Goal: Information Seeking & Learning: Learn about a topic

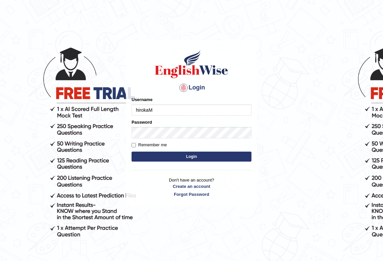
type input "hirokaM"
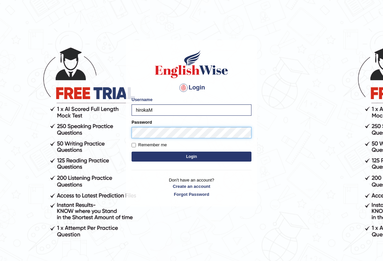
click at [132, 152] on button "Login" at bounding box center [192, 157] width 120 height 10
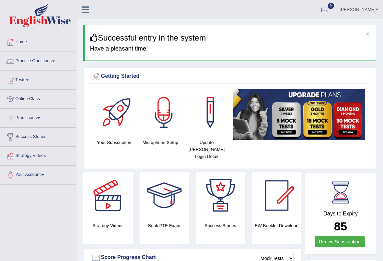
click at [30, 63] on link "Practice Questions" at bounding box center [38, 60] width 76 height 17
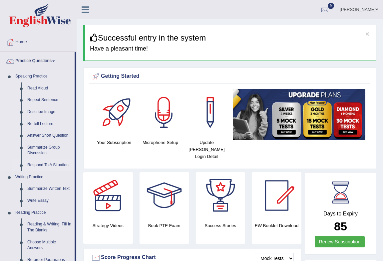
drag, startPoint x: 44, startPoint y: 165, endPoint x: 44, endPoint y: 161, distance: 4.0
click at [45, 165] on link "Respond To A Situation" at bounding box center [49, 166] width 50 height 12
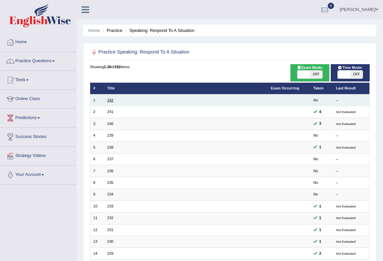
click at [110, 99] on link "242" at bounding box center [110, 100] width 6 height 4
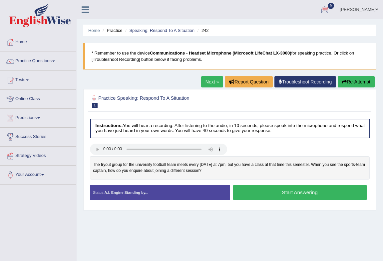
click at [209, 83] on link "Next »" at bounding box center [212, 81] width 22 height 11
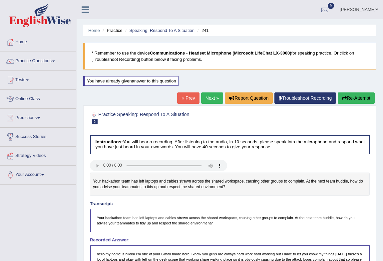
click at [163, 82] on div "You have already given answer to this question" at bounding box center [130, 81] width 95 height 10
click at [209, 97] on link "Next »" at bounding box center [212, 98] width 22 height 11
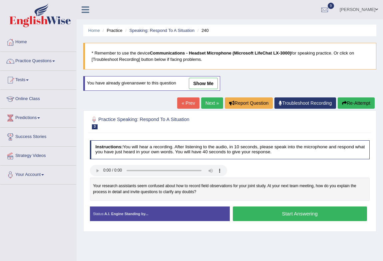
click at [214, 89] on div "You have already given answer to this question show me" at bounding box center [151, 83] width 137 height 15
click at [214, 86] on link "show me" at bounding box center [203, 83] width 29 height 11
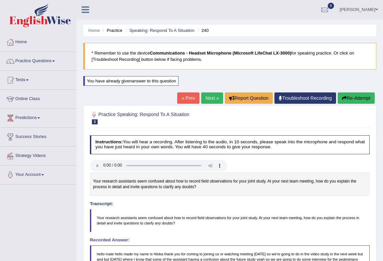
click at [360, 100] on button "Re-Attempt" at bounding box center [356, 98] width 37 height 11
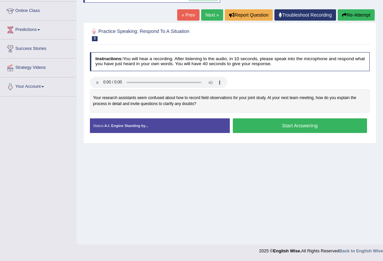
click at [284, 125] on button "Start Answering" at bounding box center [300, 126] width 134 height 14
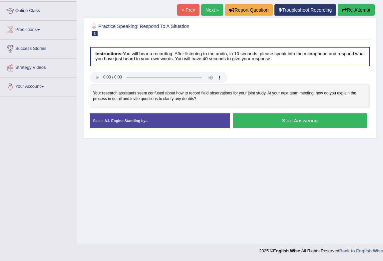
click at [284, 125] on button "Start Answering" at bounding box center [300, 121] width 134 height 14
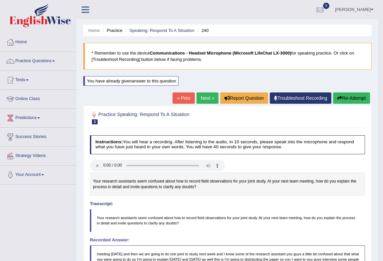
click at [178, 98] on link "« Prev" at bounding box center [184, 98] width 22 height 11
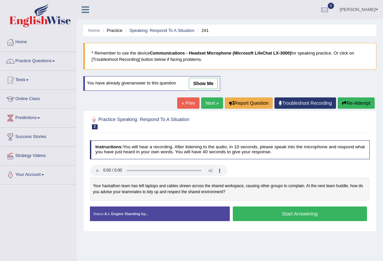
click at [188, 103] on link "« Prev" at bounding box center [188, 103] width 22 height 11
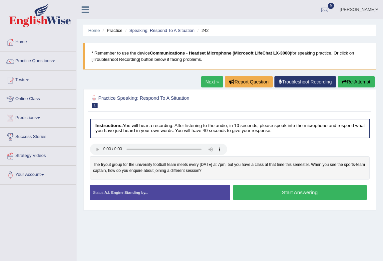
click at [277, 190] on button "Start Answering" at bounding box center [300, 192] width 134 height 14
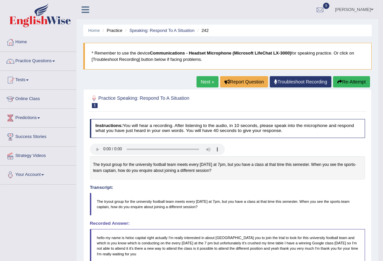
click at [200, 81] on link "Next »" at bounding box center [207, 81] width 22 height 11
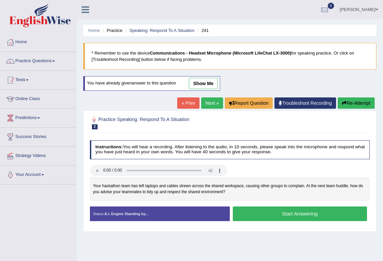
click at [215, 102] on link "Next »" at bounding box center [212, 103] width 22 height 11
click at [211, 101] on link "Next »" at bounding box center [212, 103] width 22 height 11
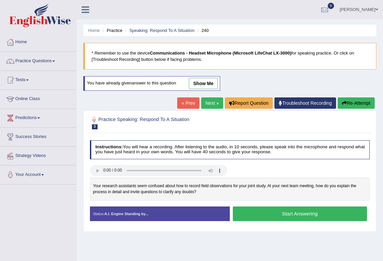
click at [211, 101] on link "Next »" at bounding box center [212, 103] width 22 height 11
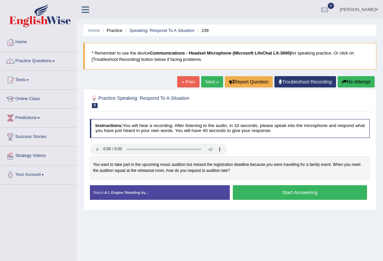
click at [276, 190] on button "Start Answering" at bounding box center [300, 192] width 134 height 14
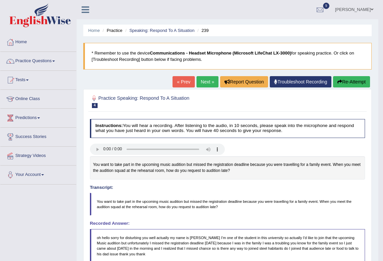
click at [207, 84] on link "Next »" at bounding box center [207, 81] width 22 height 11
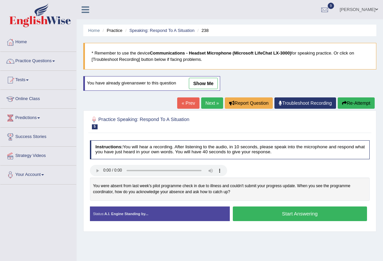
click at [204, 81] on link "show me" at bounding box center [203, 83] width 29 height 11
click at [204, 81] on div "Home Practice Speaking: Respond To A Situation 238 * Remember to use the device…" at bounding box center [230, 166] width 306 height 333
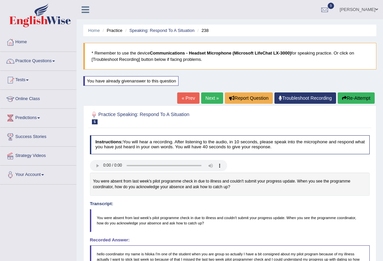
click at [208, 97] on link "Next »" at bounding box center [212, 98] width 22 height 11
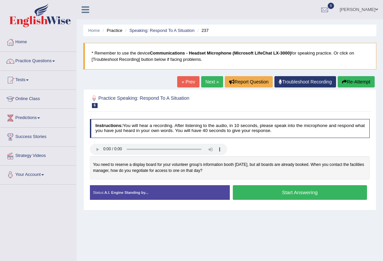
click at [192, 81] on link "« Prev" at bounding box center [188, 81] width 22 height 11
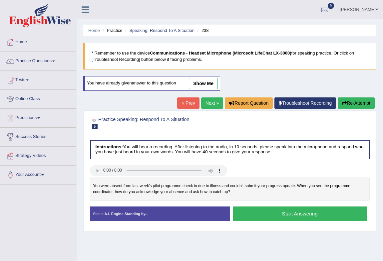
click at [209, 82] on link "show me" at bounding box center [203, 83] width 29 height 11
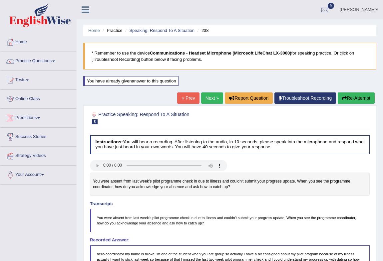
click at [184, 99] on link "« Prev" at bounding box center [188, 98] width 22 height 11
click at [186, 98] on link "« Prev" at bounding box center [188, 98] width 22 height 11
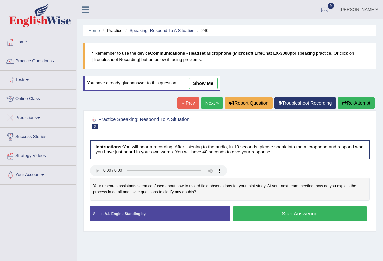
click at [194, 84] on link "show me" at bounding box center [203, 83] width 29 height 11
drag, startPoint x: 0, startPoint y: 0, endPoint x: 191, endPoint y: 86, distance: 209.7
click at [194, 84] on div "Home Practice Speaking: Respond To A Situation 240 * Remember to use the device…" at bounding box center [230, 166] width 306 height 333
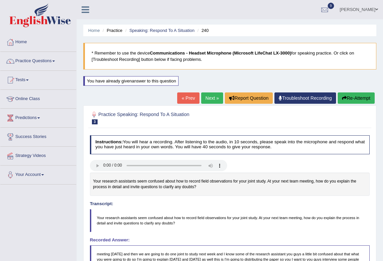
scroll to position [185, 0]
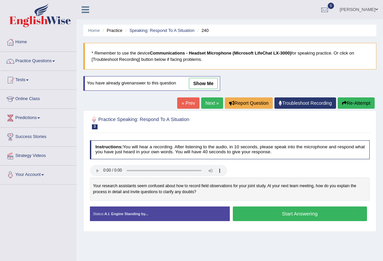
click at [203, 85] on link "show me" at bounding box center [203, 83] width 29 height 11
click at [203, 85] on div "Home Practice Speaking: Respond To A Situation 240 * Remember to use the device…" at bounding box center [230, 166] width 306 height 333
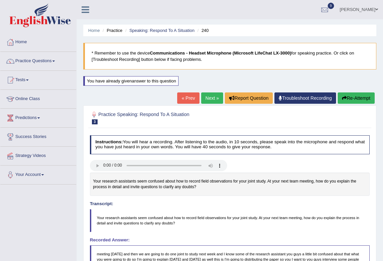
scroll to position [185, 0]
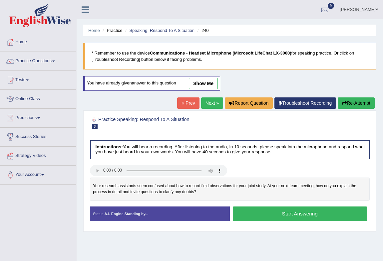
click at [209, 82] on link "show me" at bounding box center [203, 83] width 29 height 11
click at [208, 86] on div "Home Practice Speaking: Respond To A Situation 240 * Remember to use the device…" at bounding box center [230, 166] width 306 height 333
click at [208, 84] on div "Home Practice Speaking: Respond To A Situation 240 * Remember to use the device…" at bounding box center [230, 166] width 306 height 333
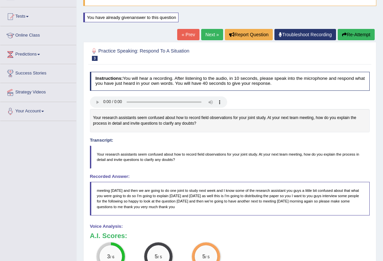
scroll to position [60, 0]
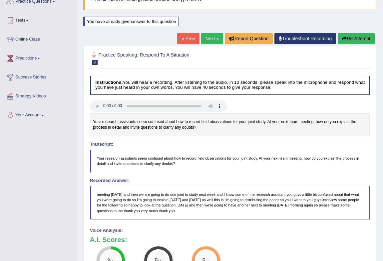
click at [360, 38] on button "Re-Attempt" at bounding box center [356, 38] width 37 height 11
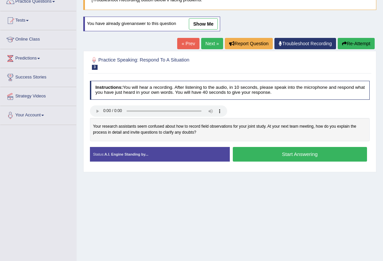
click at [325, 155] on button "Start Answering" at bounding box center [300, 154] width 134 height 14
click at [285, 155] on button "Start Answering" at bounding box center [300, 154] width 134 height 14
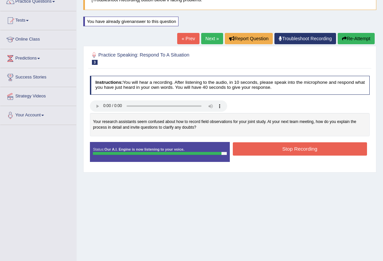
click at [280, 149] on button "Stop Recording" at bounding box center [300, 149] width 134 height 13
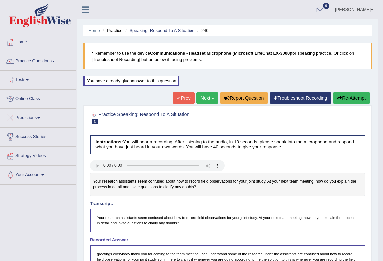
click at [206, 97] on link "Next »" at bounding box center [207, 98] width 22 height 11
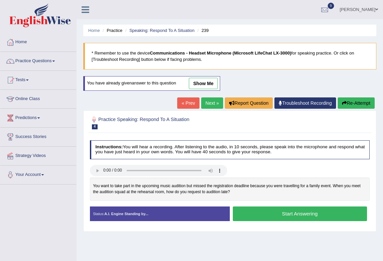
click at [203, 80] on link "show me" at bounding box center [203, 83] width 29 height 11
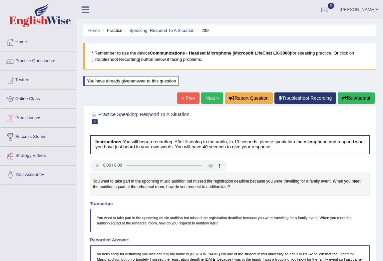
click at [357, 101] on button "Re-Attempt" at bounding box center [356, 98] width 37 height 11
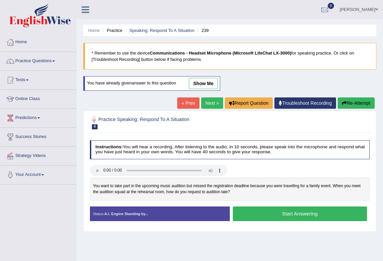
click at [180, 103] on link "« Prev" at bounding box center [188, 103] width 22 height 11
click at [183, 104] on link "« Prev" at bounding box center [188, 103] width 22 height 11
click at [210, 88] on link "show me" at bounding box center [203, 83] width 29 height 11
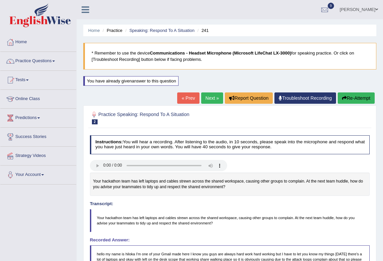
click at [214, 102] on link "Next »" at bounding box center [212, 98] width 22 height 11
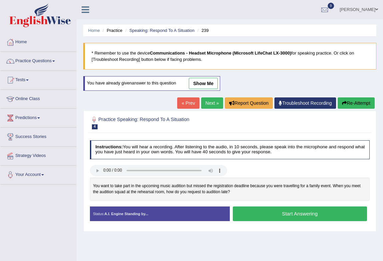
click at [206, 107] on link "Next »" at bounding box center [212, 103] width 22 height 11
click at [206, 81] on link "show me" at bounding box center [203, 83] width 29 height 11
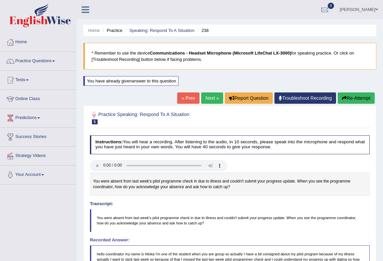
click at [216, 96] on link "Next »" at bounding box center [212, 98] width 22 height 11
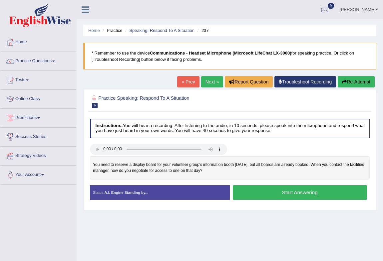
click at [214, 83] on link "Next »" at bounding box center [212, 81] width 22 height 11
click at [271, 193] on button "Start Answering" at bounding box center [300, 192] width 134 height 14
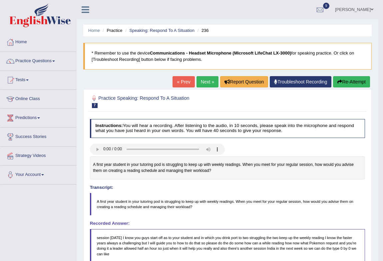
click at [351, 80] on button "Re-Attempt" at bounding box center [351, 81] width 37 height 11
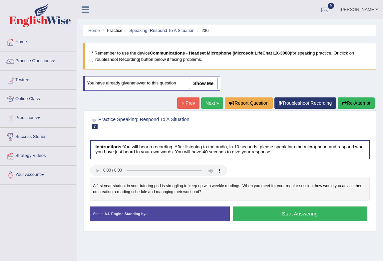
click at [262, 212] on button "Start Answering" at bounding box center [300, 214] width 134 height 14
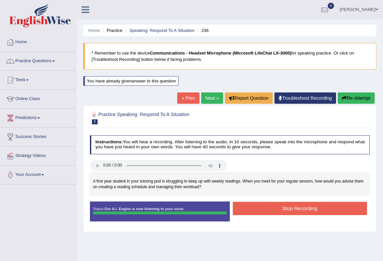
click at [295, 206] on button "Stop Recording" at bounding box center [300, 208] width 134 height 13
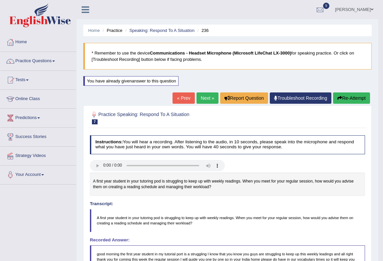
click at [198, 99] on link "Next »" at bounding box center [207, 98] width 22 height 11
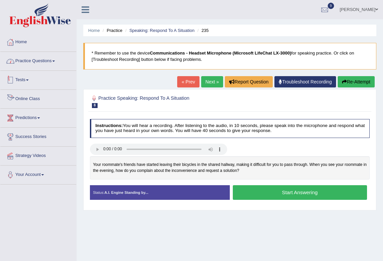
click at [44, 58] on link "Practice Questions" at bounding box center [38, 60] width 76 height 17
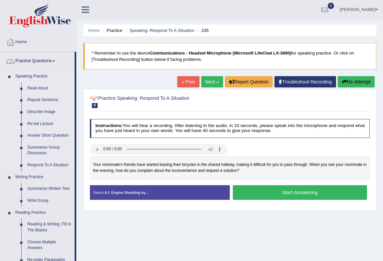
click at [42, 86] on link "Read Aloud" at bounding box center [49, 89] width 50 height 12
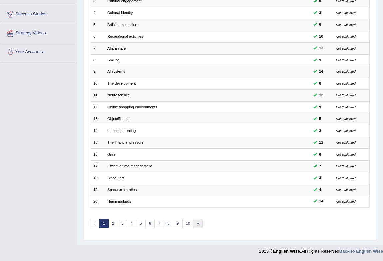
click at [197, 223] on link "»" at bounding box center [198, 223] width 10 height 9
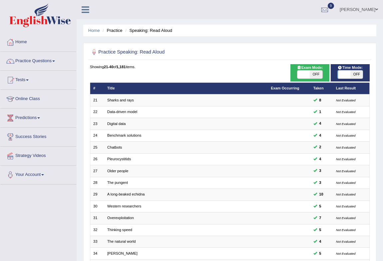
scroll to position [123, 0]
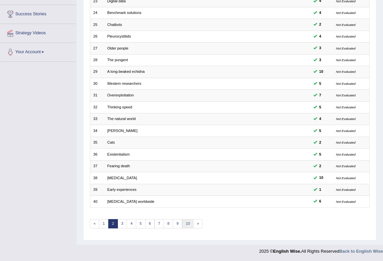
click at [189, 222] on link "10" at bounding box center [188, 223] width 12 height 9
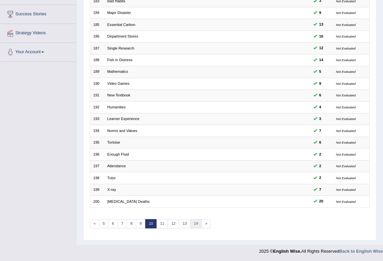
click at [194, 223] on link "14" at bounding box center [196, 223] width 12 height 9
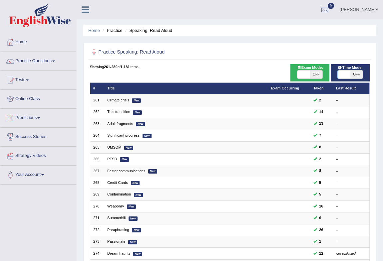
scroll to position [123, 0]
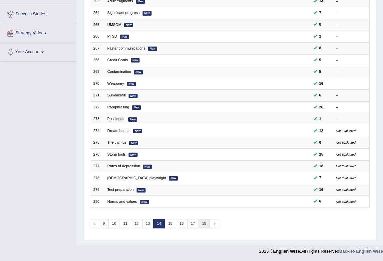
click at [205, 224] on link "18" at bounding box center [204, 223] width 12 height 9
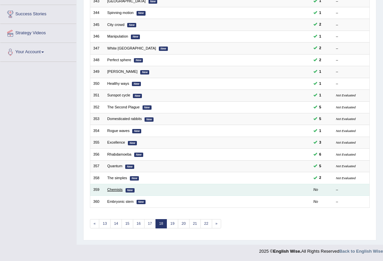
click at [111, 189] on link "Chemists" at bounding box center [114, 190] width 15 height 4
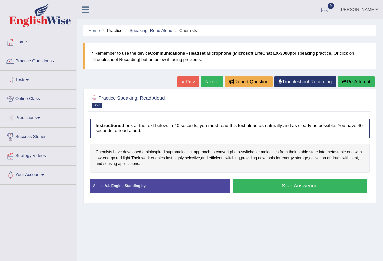
click at [284, 184] on button "Start Answering" at bounding box center [300, 186] width 134 height 14
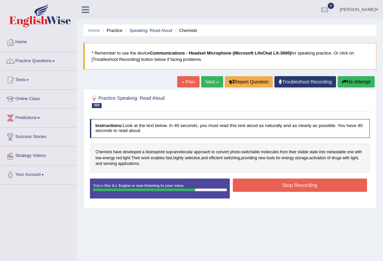
click at [268, 186] on button "Stop Recording" at bounding box center [300, 185] width 134 height 13
click at [268, 186] on div "Status: Our A.I. Engine is now listening to your voice. Start Answering Stop Re…" at bounding box center [230, 192] width 280 height 26
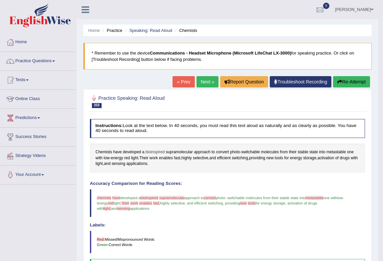
click at [153, 151] on span "bioinspired" at bounding box center [155, 153] width 19 height 6
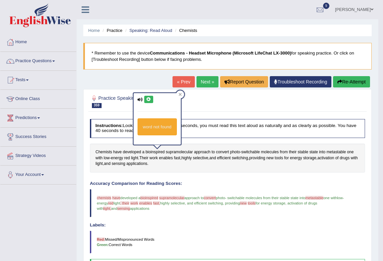
click at [150, 98] on icon at bounding box center [148, 100] width 5 height 4
click at [180, 95] on icon at bounding box center [179, 94] width 3 height 3
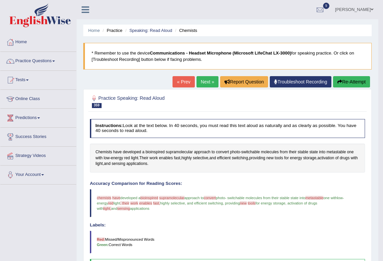
click at [359, 82] on button "Re-Attempt" at bounding box center [351, 81] width 37 height 11
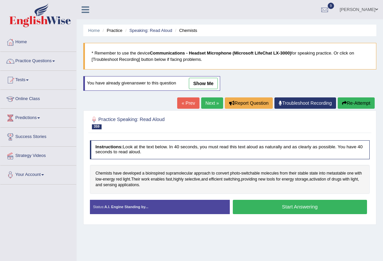
click at [329, 206] on button "Start Answering" at bounding box center [300, 207] width 134 height 14
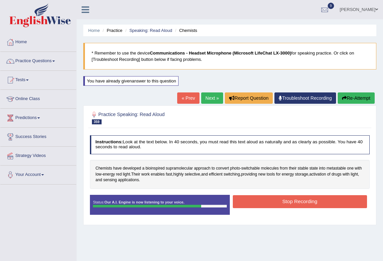
click at [269, 201] on button "Stop Recording" at bounding box center [300, 201] width 134 height 13
click at [269, 201] on div "Status: Our A.I. Engine is now listening to your voice. Start Answering Stop Re…" at bounding box center [230, 208] width 280 height 26
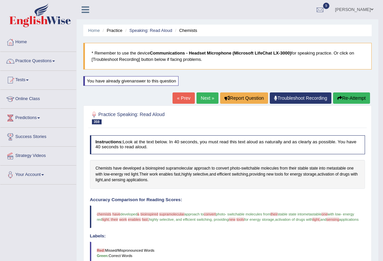
click at [366, 100] on button "Re-Attempt" at bounding box center [351, 98] width 37 height 11
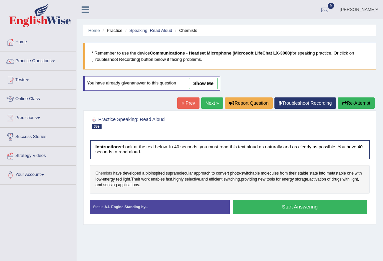
click at [104, 173] on span "Chemists" at bounding box center [104, 174] width 17 height 6
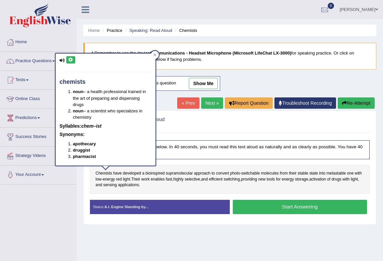
click at [68, 60] on icon at bounding box center [70, 60] width 5 height 4
click at [153, 56] on icon at bounding box center [154, 54] width 3 height 3
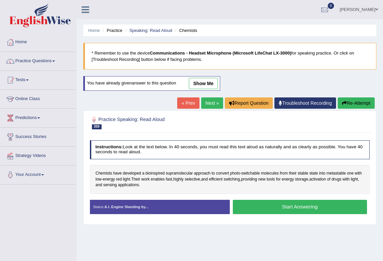
click at [304, 208] on button "Start Answering" at bounding box center [300, 207] width 134 height 14
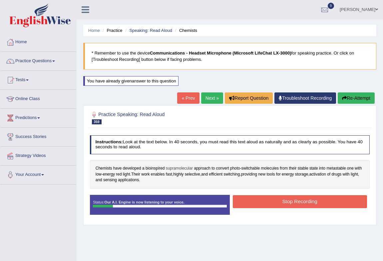
click at [173, 169] on span "supramolecular" at bounding box center [179, 169] width 27 height 6
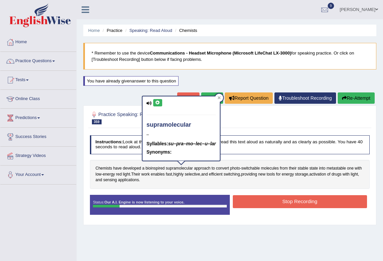
click at [161, 103] on button at bounding box center [157, 102] width 9 height 7
click at [222, 97] on div at bounding box center [219, 98] width 8 height 8
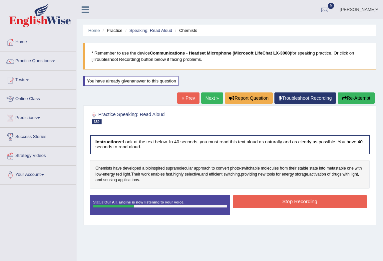
click at [286, 201] on button "Stop Recording" at bounding box center [300, 201] width 134 height 13
click at [286, 201] on div "Status: Our A.I. Engine is now listening to your voice. Start Answering Stop Re…" at bounding box center [230, 208] width 280 height 26
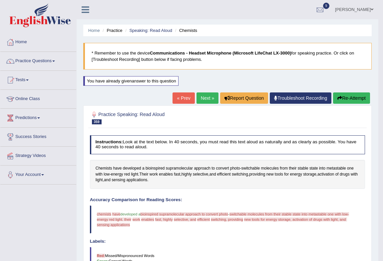
click at [354, 101] on button "Re-Attempt" at bounding box center [351, 98] width 37 height 11
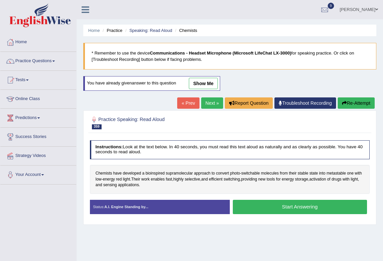
click at [283, 210] on button "Start Answering" at bounding box center [300, 207] width 134 height 14
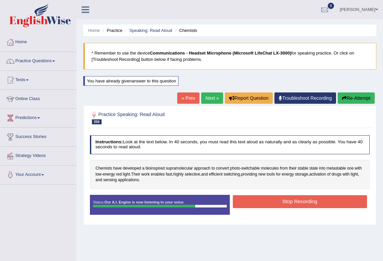
click at [290, 204] on button "Stop Recording" at bounding box center [300, 201] width 134 height 13
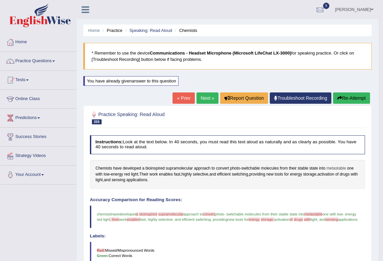
click at [333, 166] on span "metastable" at bounding box center [335, 169] width 19 height 6
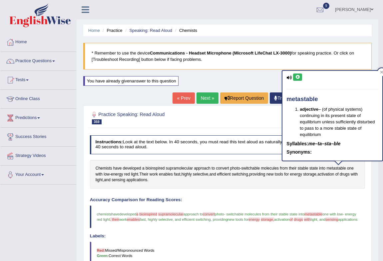
click at [299, 78] on icon at bounding box center [297, 77] width 5 height 4
click at [381, 71] on icon at bounding box center [381, 72] width 3 height 3
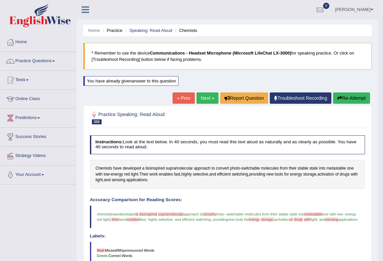
click at [343, 101] on button "Re-Attempt" at bounding box center [351, 98] width 37 height 11
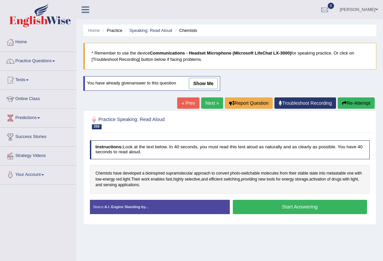
click at [211, 106] on link "Next »" at bounding box center [212, 103] width 22 height 11
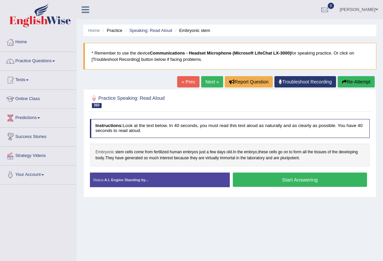
click at [110, 151] on span "Embryonic" at bounding box center [105, 153] width 19 height 6
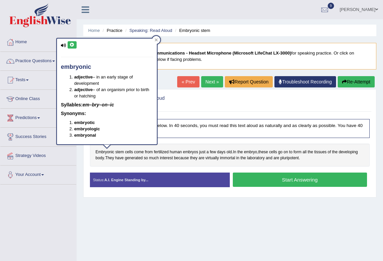
click at [70, 43] on icon at bounding box center [72, 45] width 5 height 4
click at [157, 40] on icon at bounding box center [156, 40] width 3 height 3
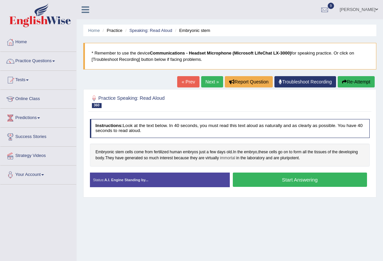
click at [233, 160] on span "immortal" at bounding box center [227, 159] width 15 height 6
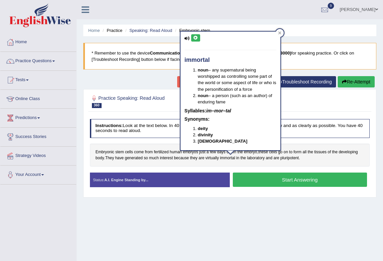
click at [195, 35] on button at bounding box center [195, 37] width 9 height 7
click at [279, 33] on icon at bounding box center [279, 33] width 3 height 3
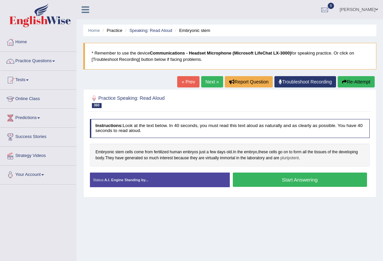
click at [292, 160] on span "pluripotent" at bounding box center [289, 159] width 19 height 6
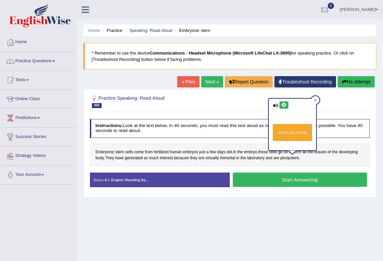
click at [282, 105] on icon at bounding box center [283, 105] width 5 height 4
click at [314, 99] on icon at bounding box center [315, 100] width 3 height 3
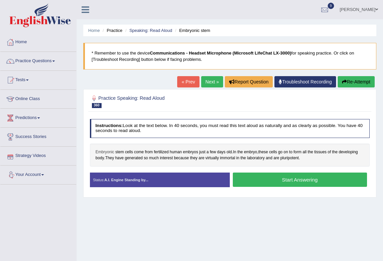
click at [108, 152] on span "Embryonic" at bounding box center [105, 153] width 19 height 6
click at [108, 152] on body "Toggle navigation Home Practice Questions Speaking Practice Read Aloud Repeat S…" at bounding box center [191, 130] width 383 height 261
click at [107, 153] on span "Embryonic" at bounding box center [105, 153] width 19 height 6
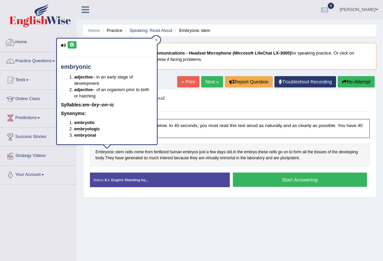
click at [73, 43] on icon at bounding box center [72, 45] width 5 height 4
click at [158, 38] on div at bounding box center [156, 40] width 8 height 8
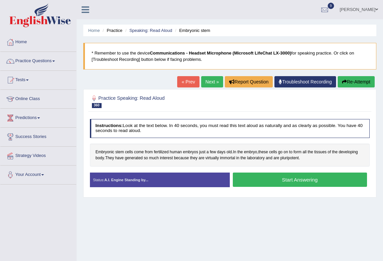
click at [281, 175] on button "Start Answering" at bounding box center [300, 180] width 134 height 14
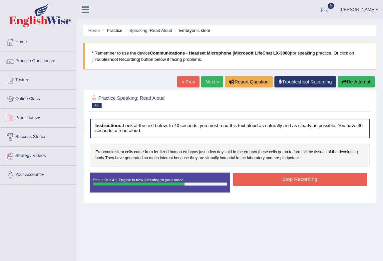
click at [282, 177] on button "Stop Recording" at bounding box center [300, 179] width 134 height 13
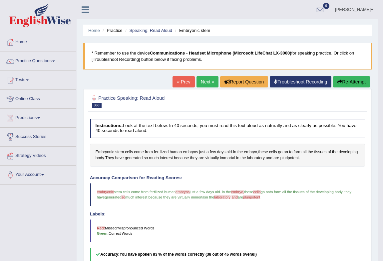
click at [349, 79] on button "Re-Attempt" at bounding box center [351, 81] width 37 height 11
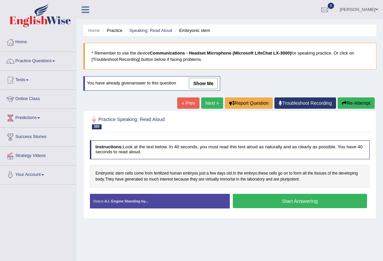
click at [304, 201] on button "Start Answering" at bounding box center [300, 201] width 134 height 14
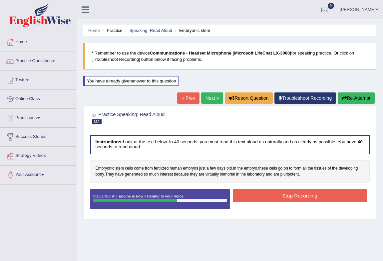
click at [278, 193] on button "Stop Recording" at bounding box center [300, 195] width 134 height 13
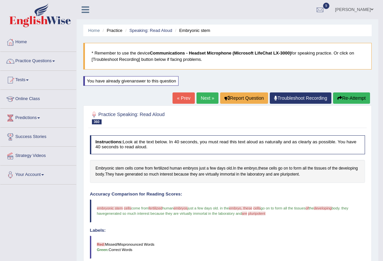
click at [355, 100] on button "Re-Attempt" at bounding box center [351, 98] width 37 height 11
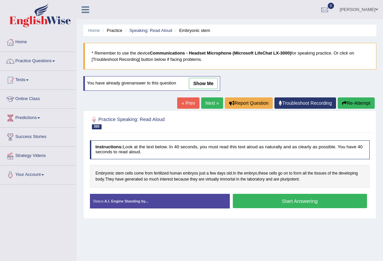
click at [273, 197] on button "Start Answering" at bounding box center [300, 201] width 134 height 14
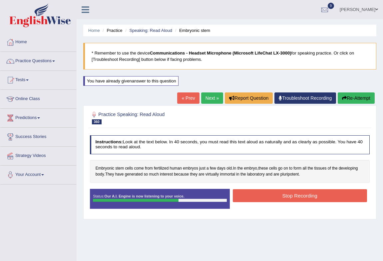
click at [272, 195] on button "Stop Recording" at bounding box center [300, 195] width 134 height 13
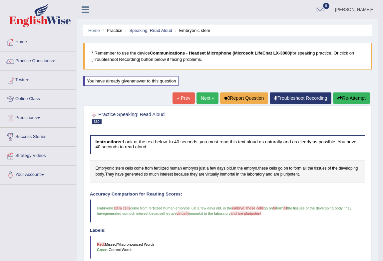
click at [341, 93] on button "Re-Attempt" at bounding box center [351, 98] width 37 height 11
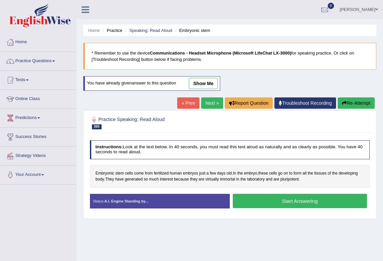
click at [317, 201] on button "Start Answering" at bounding box center [300, 201] width 134 height 14
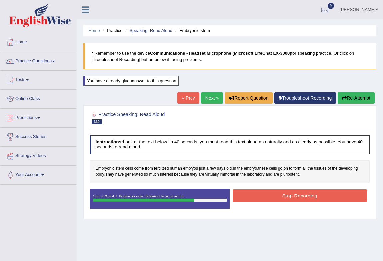
click at [281, 191] on button "Stop Recording" at bounding box center [300, 195] width 134 height 13
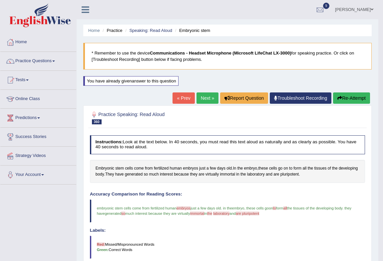
click at [196, 101] on link "Next »" at bounding box center [207, 98] width 22 height 11
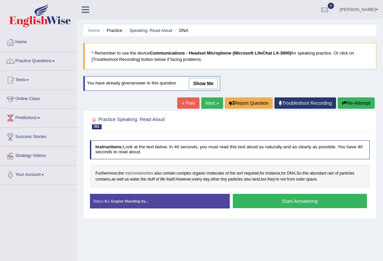
click at [151, 174] on span "micrometeorites" at bounding box center [139, 174] width 28 height 6
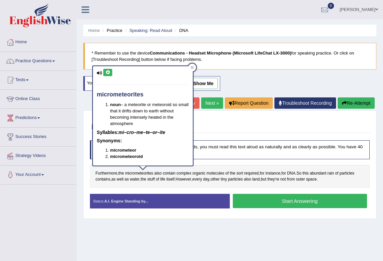
click at [111, 74] on button at bounding box center [107, 72] width 9 height 7
click at [191, 67] on icon at bounding box center [191, 67] width 3 height 3
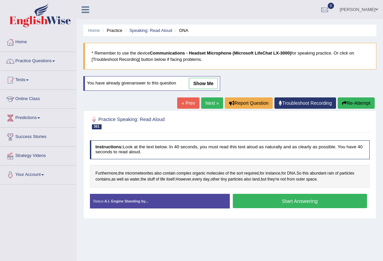
click at [296, 201] on button "Start Answering" at bounding box center [300, 201] width 134 height 14
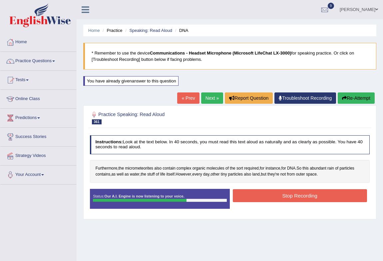
click at [290, 196] on button "Stop Recording" at bounding box center [300, 195] width 134 height 13
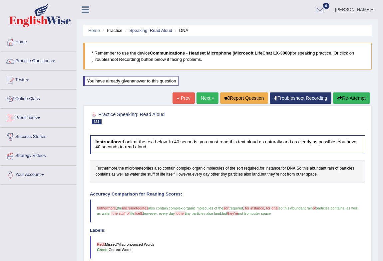
click at [358, 99] on button "Re-Attempt" at bounding box center [351, 98] width 37 height 11
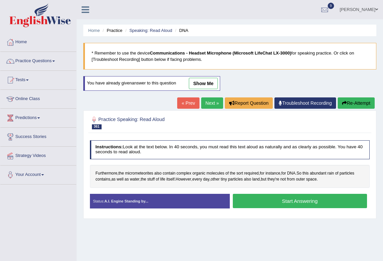
click at [310, 203] on button "Start Answering" at bounding box center [300, 201] width 134 height 14
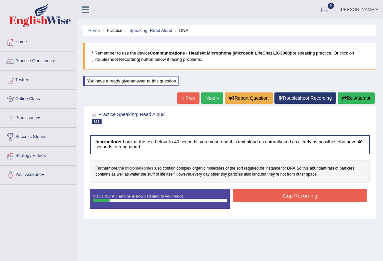
click at [147, 168] on span "micrometeorites" at bounding box center [139, 169] width 28 height 6
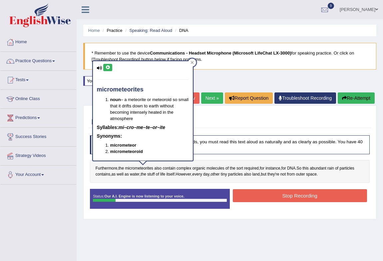
click at [111, 67] on button at bounding box center [107, 67] width 9 height 7
drag, startPoint x: 196, startPoint y: 59, endPoint x: 191, endPoint y: 63, distance: 6.2
click at [195, 60] on body "Toggle navigation Home Practice Questions Speaking Practice Read Aloud Repeat S…" at bounding box center [191, 130] width 383 height 261
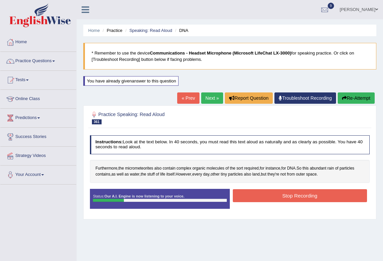
click at [191, 63] on blockquote "* Remember to use the device Communications - Headset Microphone (Microsoft Lif…" at bounding box center [229, 56] width 293 height 27
click at [352, 100] on button "Re-Attempt" at bounding box center [356, 98] width 37 height 11
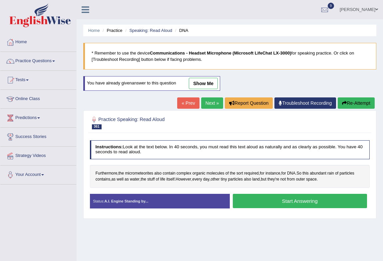
click at [294, 201] on button "Start Answering" at bounding box center [300, 201] width 134 height 14
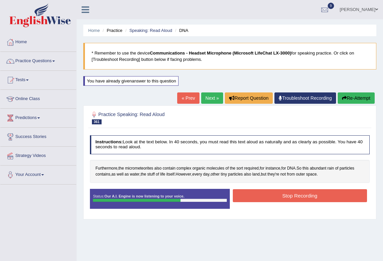
click at [303, 196] on button "Stop Recording" at bounding box center [300, 195] width 134 height 13
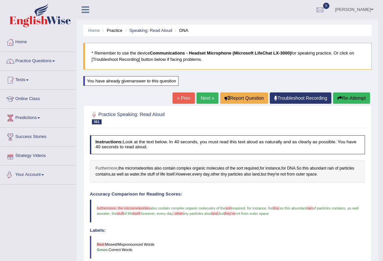
click at [104, 170] on span "Furthermore" at bounding box center [107, 169] width 22 height 6
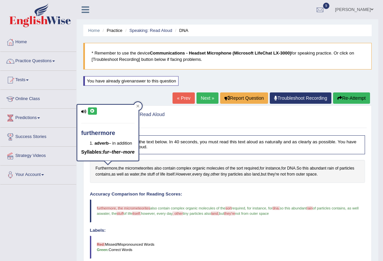
click at [92, 109] on icon at bounding box center [92, 111] width 5 height 4
click at [355, 95] on button "Re-Attempt" at bounding box center [351, 98] width 37 height 11
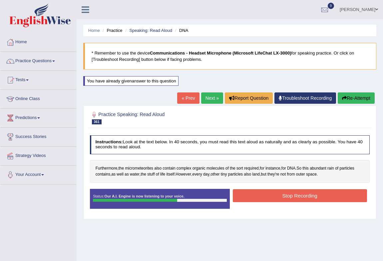
click at [315, 191] on button "Stop Recording" at bounding box center [300, 195] width 134 height 13
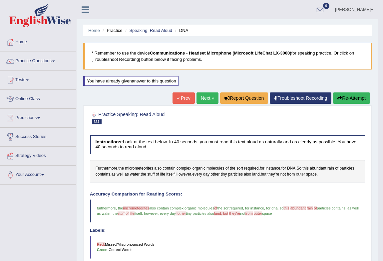
click at [305, 174] on span "outer" at bounding box center [300, 175] width 9 height 6
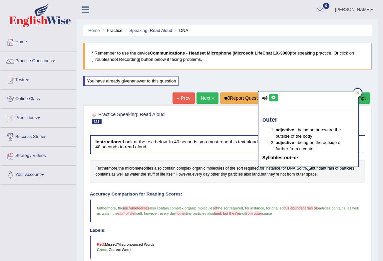
click at [275, 99] on icon at bounding box center [273, 98] width 5 height 4
click at [272, 98] on icon at bounding box center [273, 98] width 5 height 4
click at [357, 93] on icon at bounding box center [357, 93] width 3 height 3
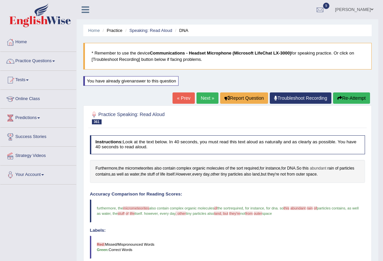
click at [320, 168] on span "abundant" at bounding box center [318, 169] width 17 height 6
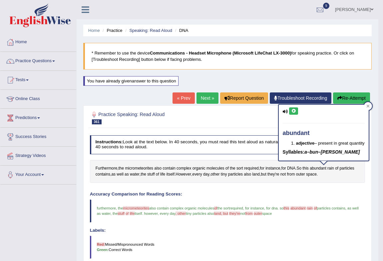
click at [293, 109] on icon at bounding box center [293, 111] width 5 height 4
click at [370, 105] on icon at bounding box center [367, 106] width 3 height 3
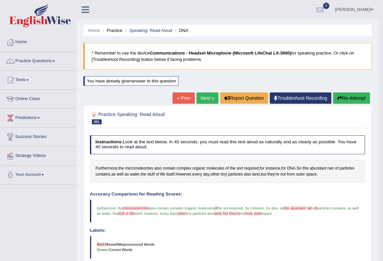
click at [353, 101] on button "Re-Attempt" at bounding box center [351, 98] width 37 height 11
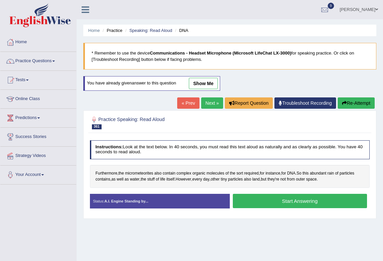
click at [271, 201] on button "Start Answering" at bounding box center [300, 201] width 134 height 14
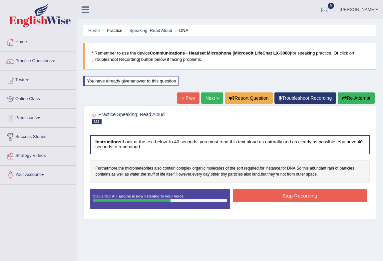
click at [299, 195] on button "Stop Recording" at bounding box center [300, 195] width 134 height 13
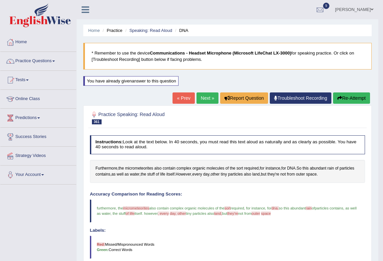
click at [140, 209] on span "micrometeorites" at bounding box center [136, 208] width 26 height 4
click at [147, 168] on span "micrometeorites" at bounding box center [139, 169] width 28 height 6
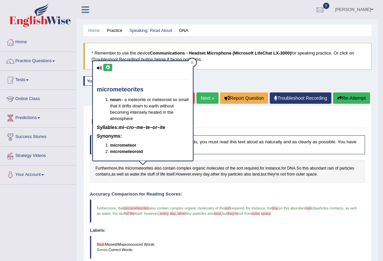
click at [110, 69] on icon at bounding box center [107, 68] width 5 height 4
click at [191, 64] on icon at bounding box center [191, 62] width 3 height 3
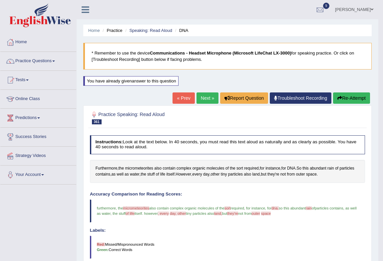
click at [355, 101] on button "Re-Attempt" at bounding box center [351, 98] width 37 height 11
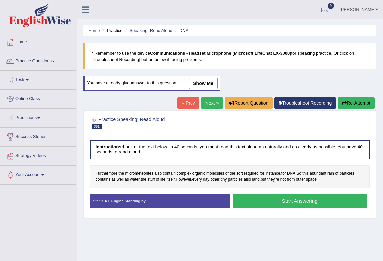
click at [296, 197] on button "Start Answering" at bounding box center [300, 201] width 134 height 14
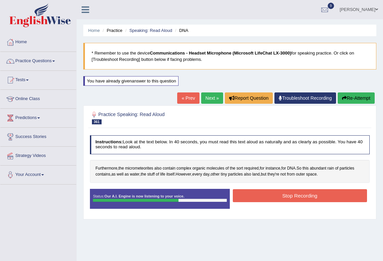
click at [302, 196] on button "Stop Recording" at bounding box center [300, 195] width 134 height 13
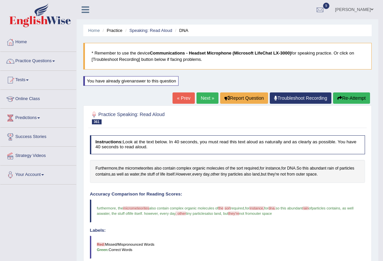
scroll to position [153, 0]
